Goal: Transaction & Acquisition: Purchase product/service

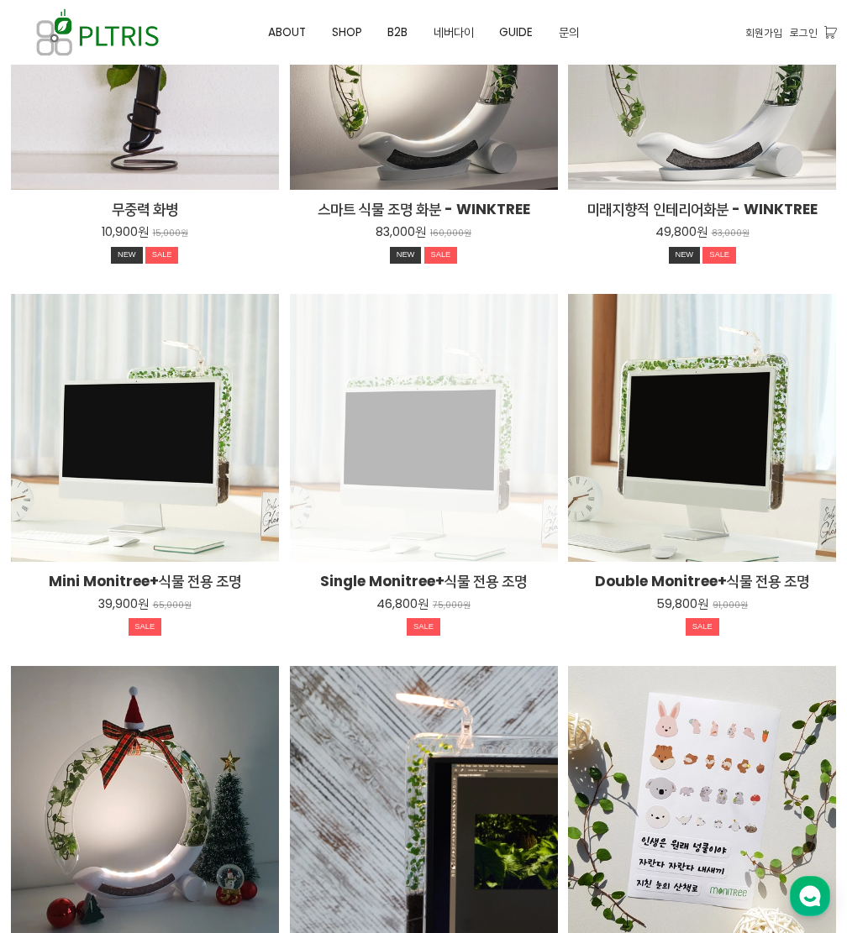
scroll to position [2016, 0]
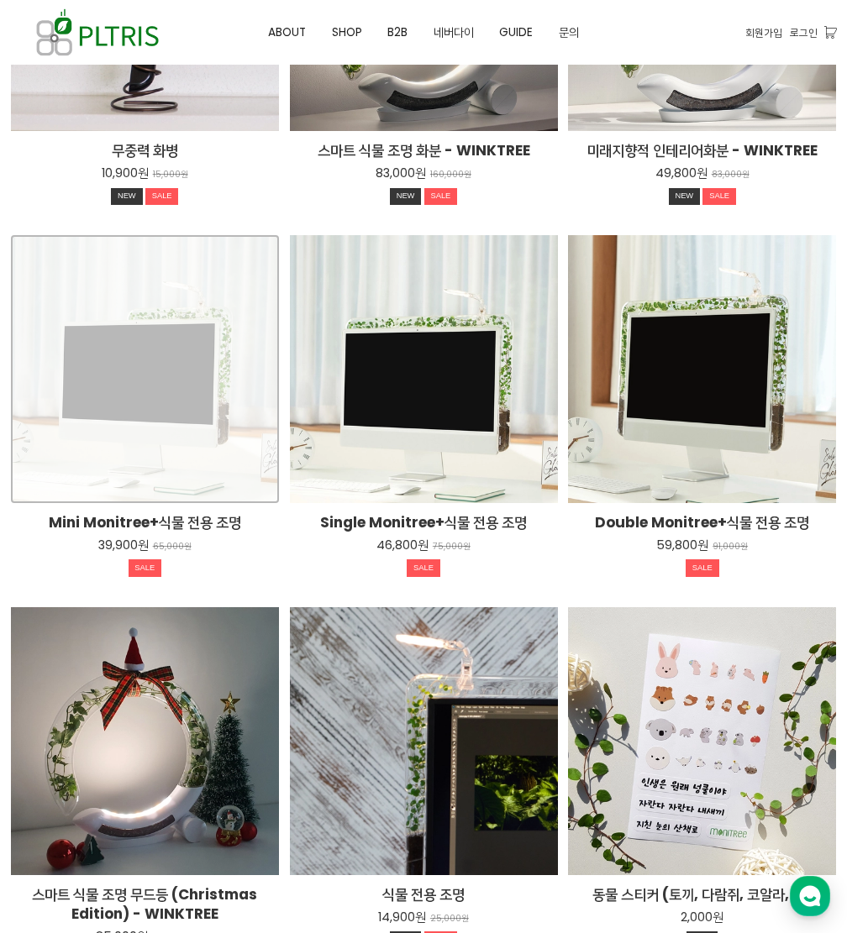
click at [174, 380] on div "Mini Monitree+식물 전용 조명 39,900원 65,000원 SALE TIME SALE" at bounding box center [145, 369] width 268 height 268
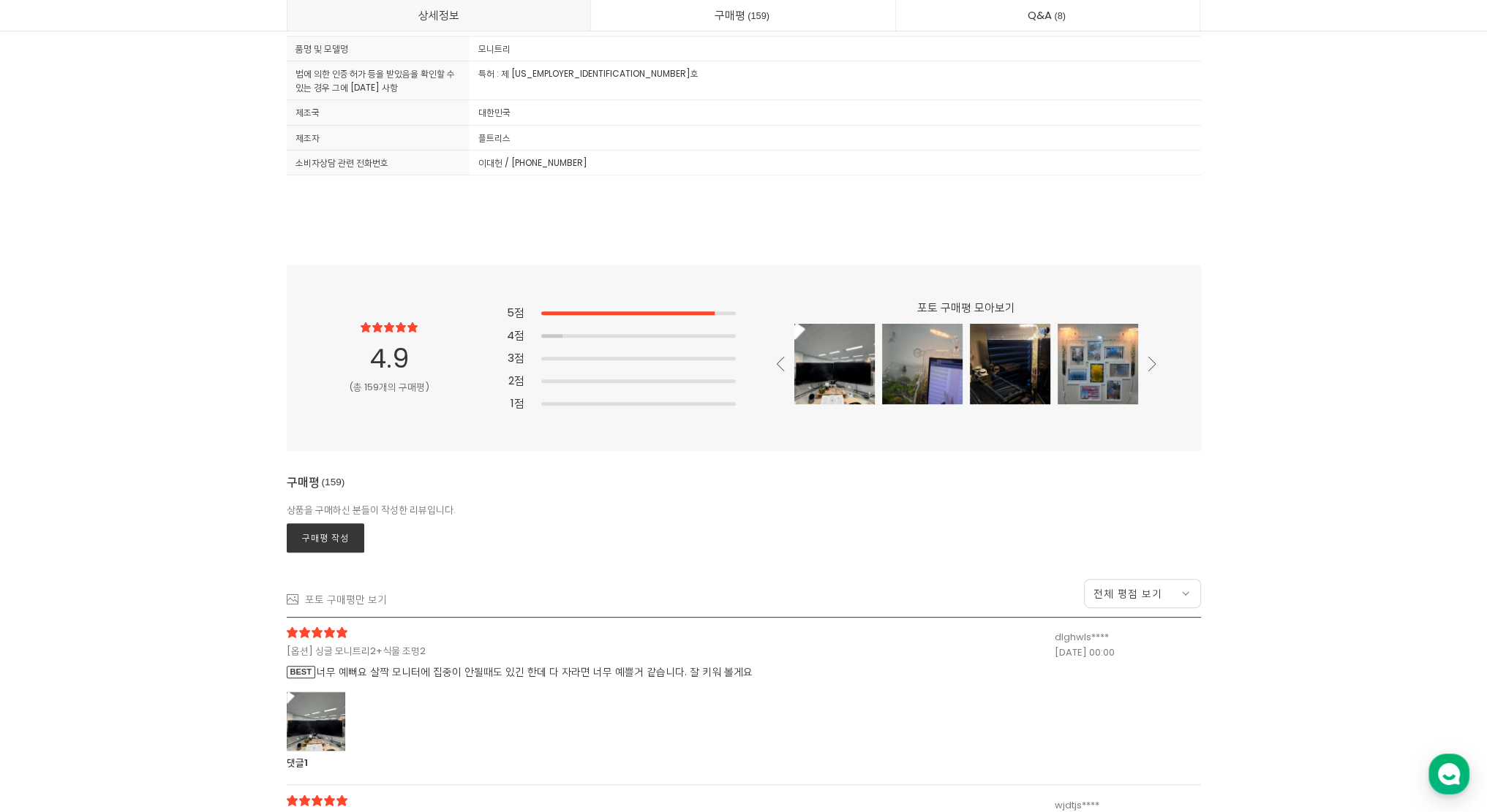
scroll to position [38176, 0]
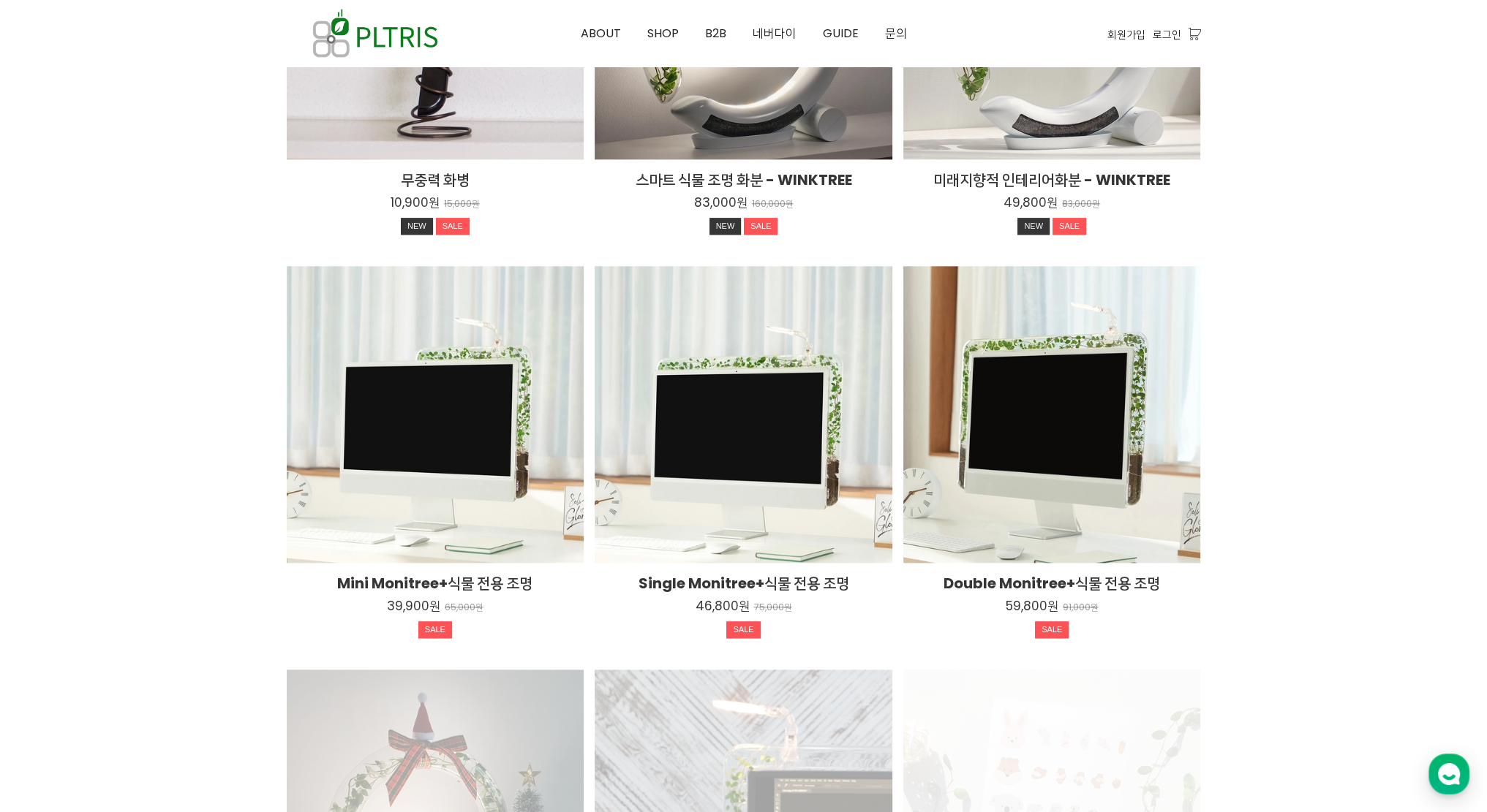
scroll to position [2209, 0]
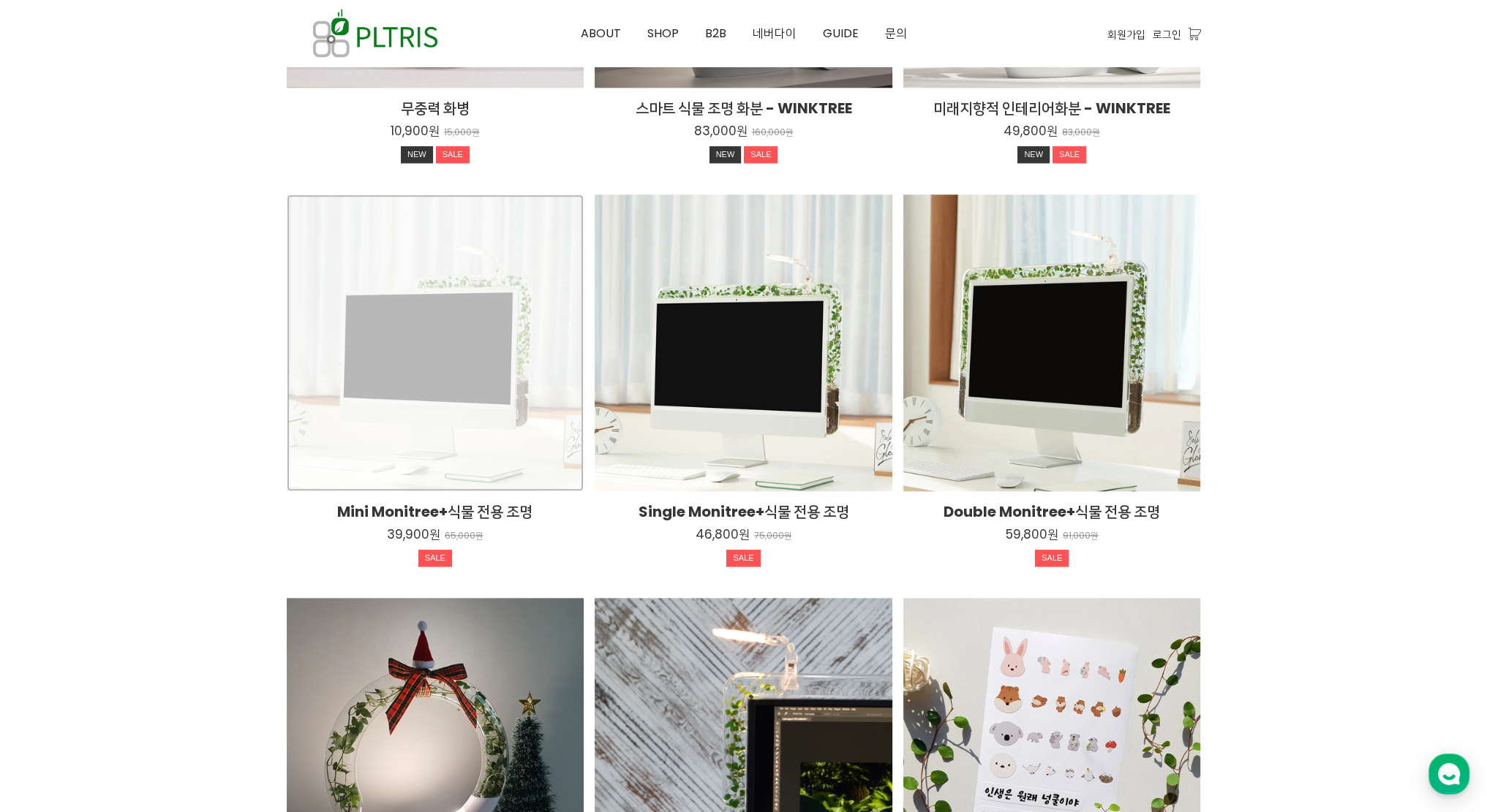
click at [470, 335] on div "Mini Monitree+식물 전용 조명 39,900원 65,000원 SALE TIME SALE" at bounding box center [435, 343] width 298 height 298
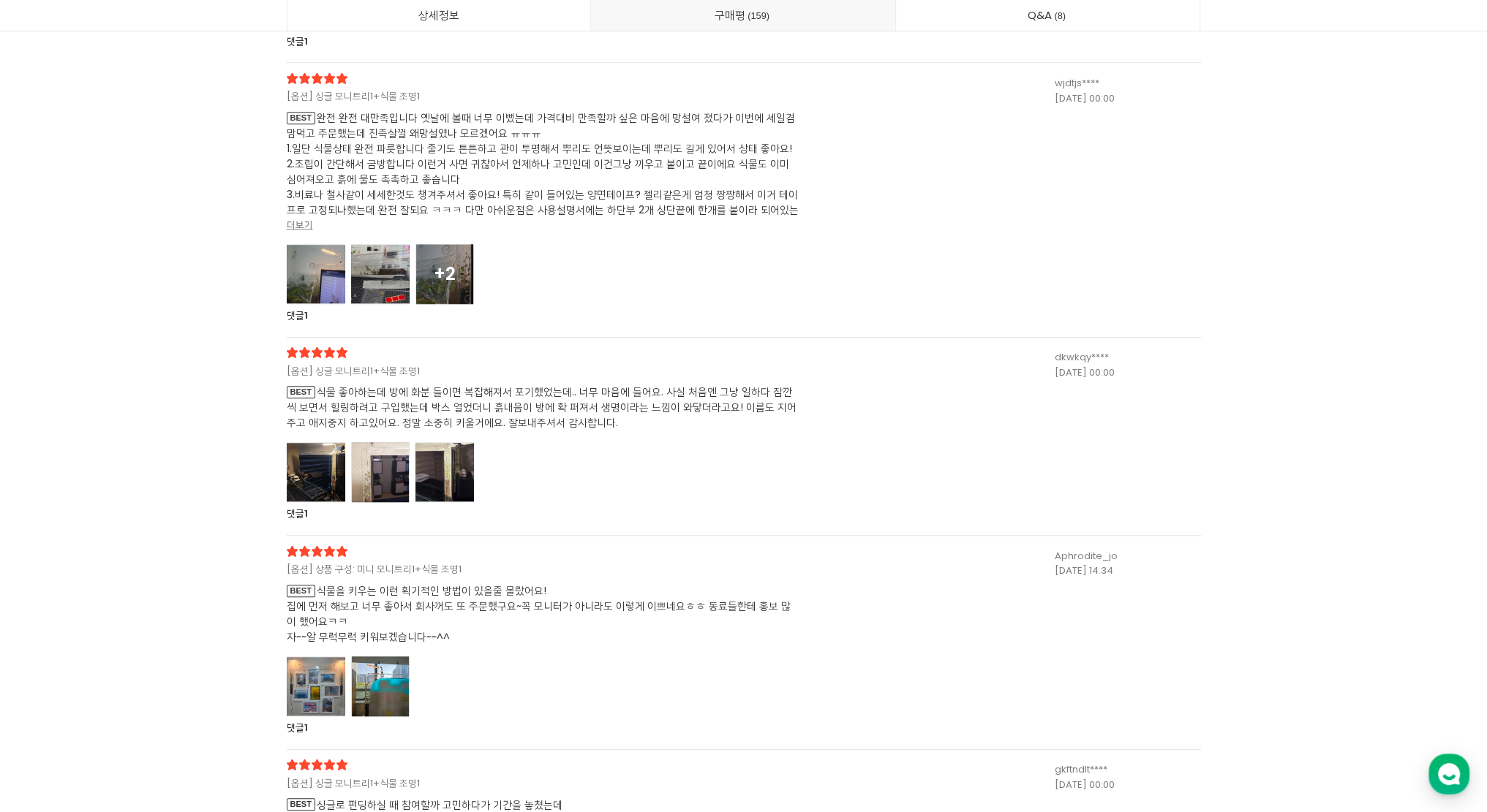
scroll to position [38819, 0]
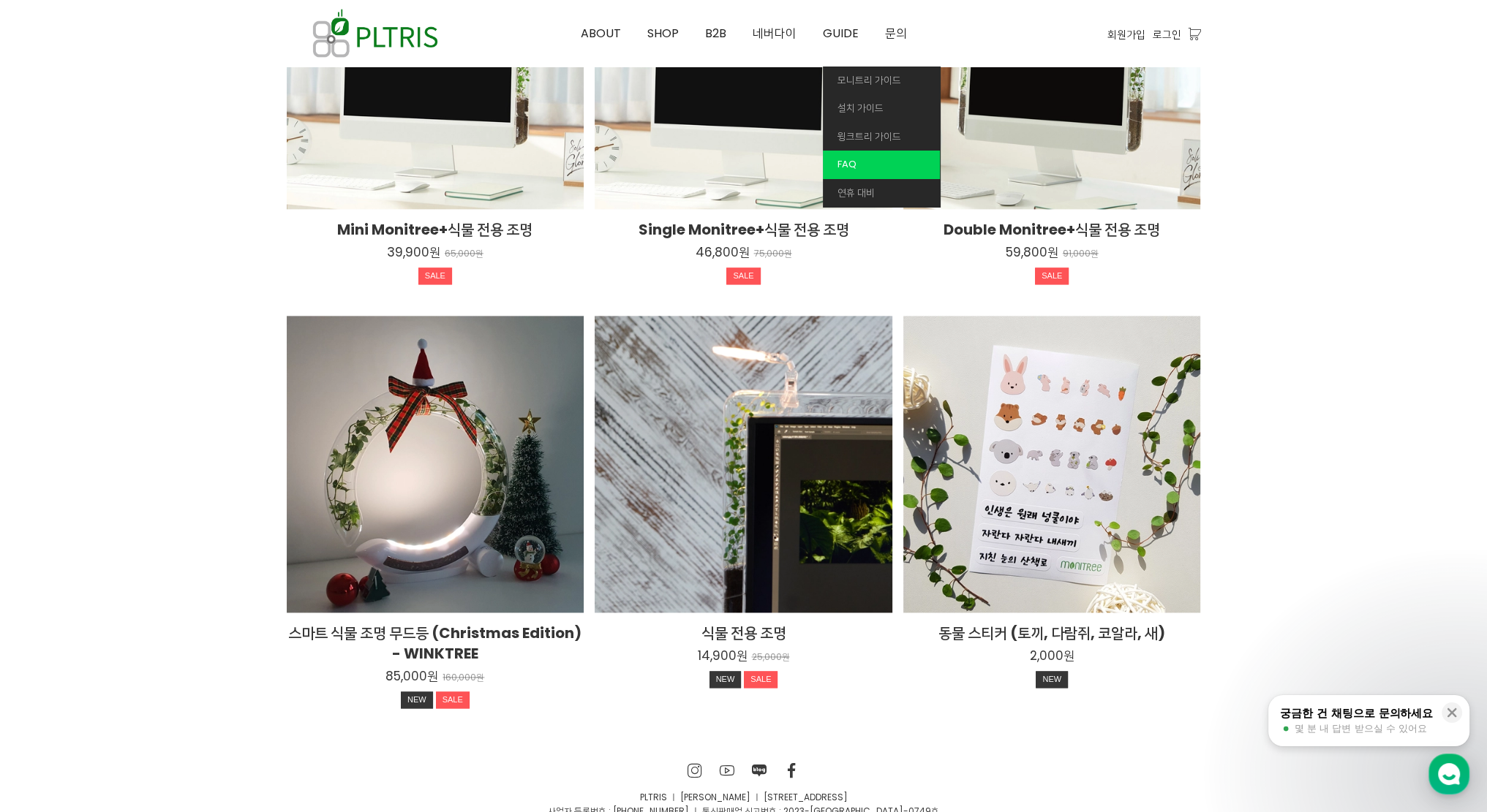
scroll to position [2573, 0]
